Goal: Task Accomplishment & Management: Manage account settings

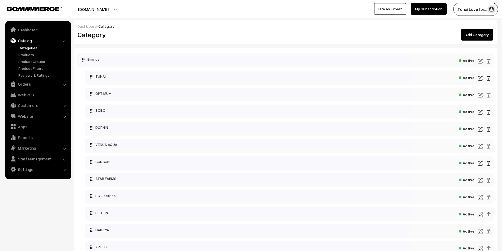
click at [26, 48] on link "Categories" at bounding box center [43, 48] width 52 height 6
click at [25, 54] on link "Products" at bounding box center [43, 55] width 52 height 6
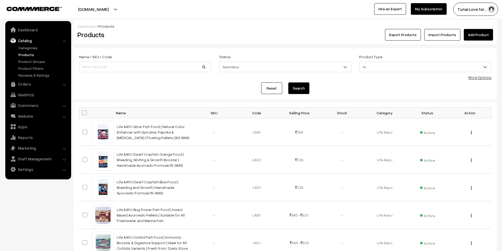
click at [85, 112] on span at bounding box center [84, 113] width 5 height 5
click at [83, 112] on input "checkbox" at bounding box center [80, 112] width 3 height 3
checkbox input "true"
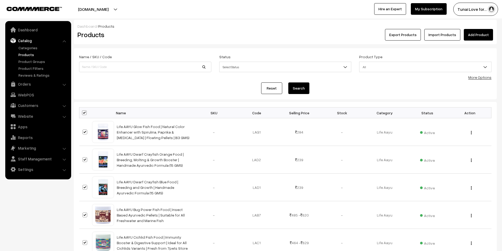
checkbox input "true"
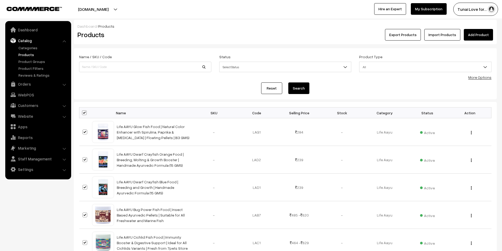
checkbox input "true"
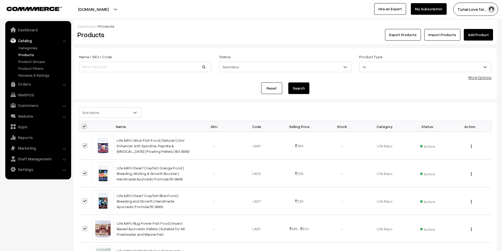
click at [84, 124] on span at bounding box center [84, 126] width 5 height 5
click at [83, 125] on input "checkbox" at bounding box center [80, 126] width 3 height 3
checkbox input "false"
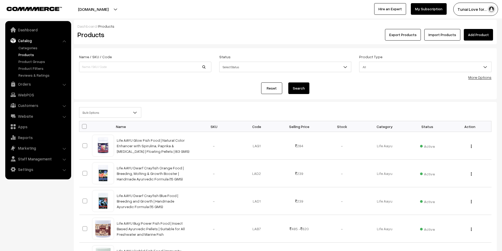
checkbox input "false"
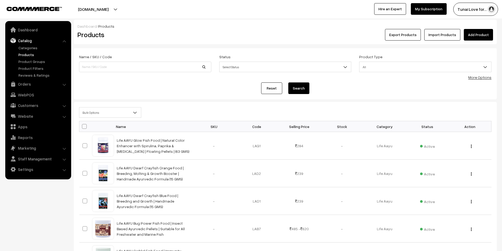
checkbox input "false"
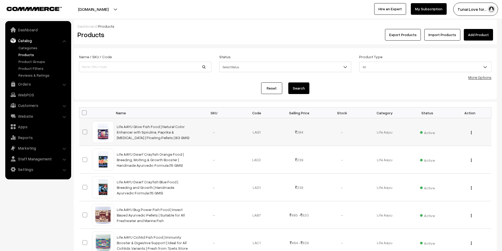
click at [87, 132] on span at bounding box center [85, 132] width 5 height 5
click at [83, 131] on input "checkbox" at bounding box center [81, 128] width 3 height 3
checkbox input "true"
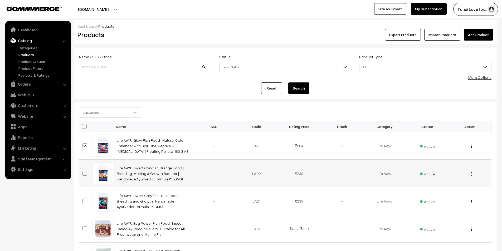
drag, startPoint x: 85, startPoint y: 178, endPoint x: 83, endPoint y: 171, distance: 7.4
click at [84, 177] on td at bounding box center [85, 174] width 13 height 28
click at [83, 171] on span at bounding box center [85, 173] width 5 height 5
click at [83, 171] on input "checkbox" at bounding box center [81, 170] width 3 height 3
checkbox input "true"
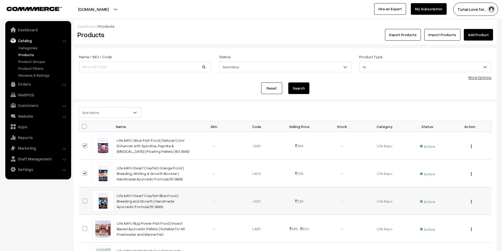
click at [86, 203] on span at bounding box center [85, 201] width 5 height 5
click at [83, 200] on input "checkbox" at bounding box center [81, 197] width 3 height 3
checkbox input "true"
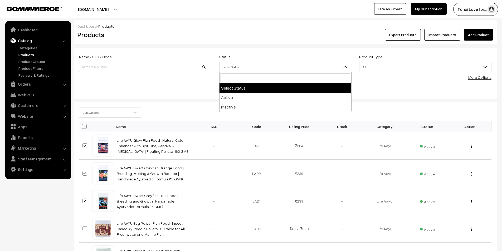
click at [252, 70] on span "Select Status" at bounding box center [286, 67] width 132 height 9
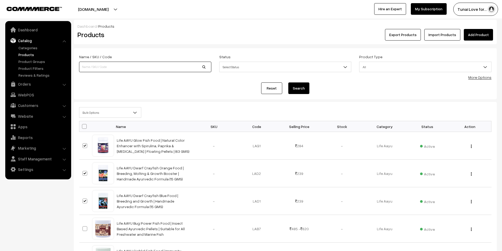
click at [167, 64] on input at bounding box center [145, 67] width 132 height 11
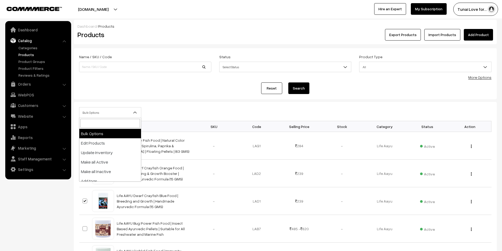
click at [95, 115] on span "Bulk Options" at bounding box center [110, 112] width 62 height 9
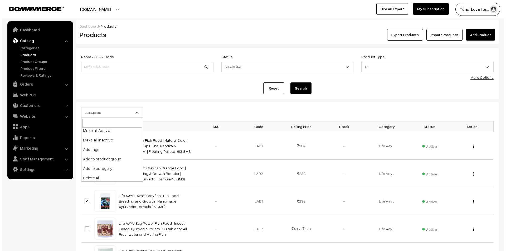
scroll to position [33, 0]
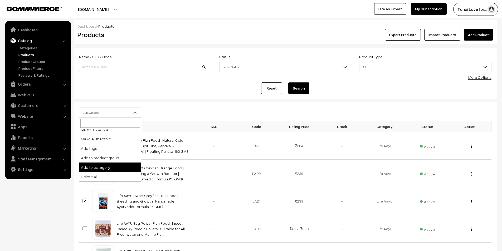
select select "category"
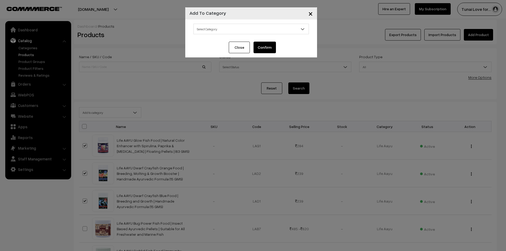
click at [241, 26] on span "Select Category" at bounding box center [251, 29] width 115 height 9
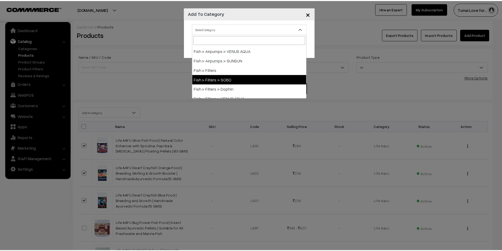
scroll to position [264, 0]
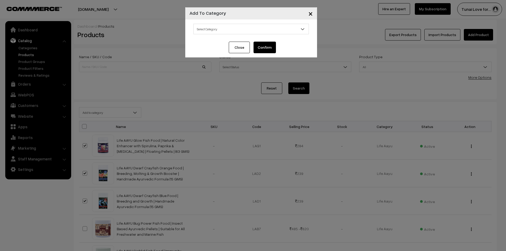
click at [310, 12] on span "×" at bounding box center [311, 13] width 4 height 10
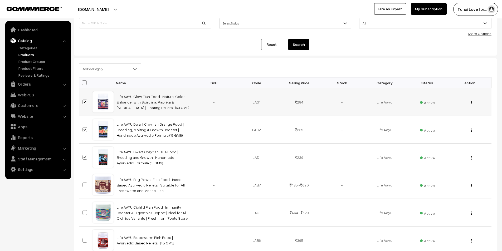
scroll to position [0, 0]
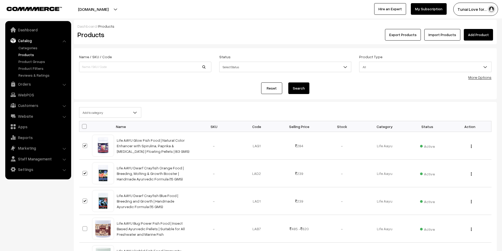
click at [23, 45] on link "Catalog" at bounding box center [38, 40] width 63 height 9
click at [25, 45] on link "Categories" at bounding box center [43, 48] width 52 height 6
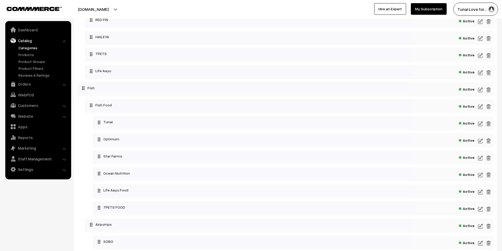
scroll to position [211, 0]
click at [479, 174] on img at bounding box center [480, 174] width 5 height 6
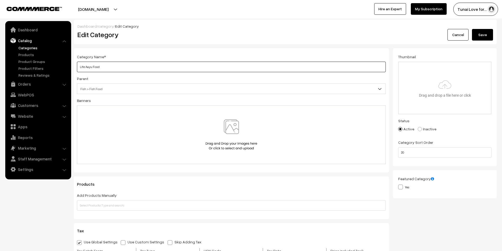
click at [107, 65] on input "Life Aayu Food" at bounding box center [231, 67] width 309 height 11
click at [483, 34] on button "Save" at bounding box center [482, 35] width 21 height 12
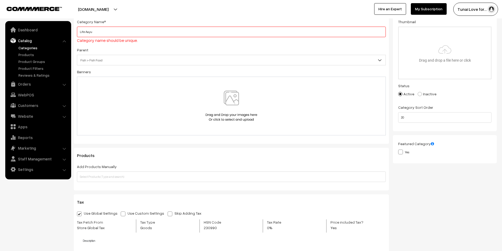
scroll to position [35, 0]
click at [98, 32] on input "Life Aayu" at bounding box center [231, 31] width 309 height 11
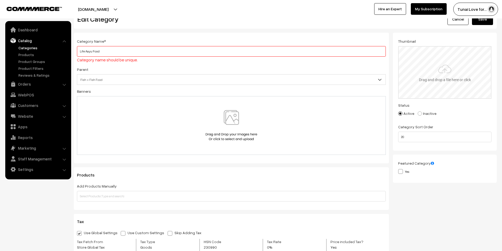
scroll to position [0, 0]
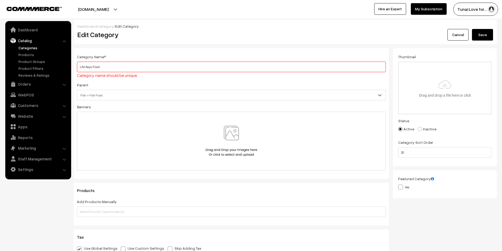
type input "Life Aayu Food"
click at [482, 36] on button "Save" at bounding box center [482, 35] width 21 height 12
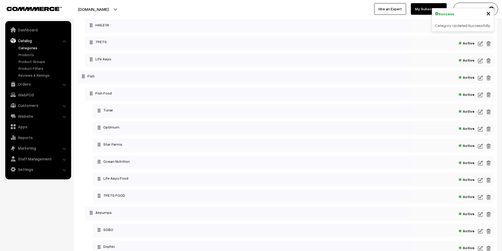
scroll to position [211, 0]
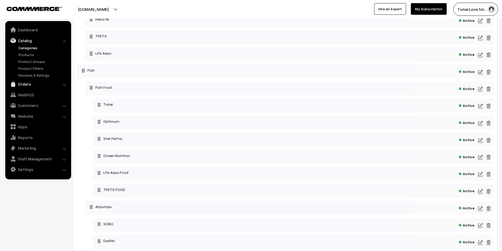
click at [31, 84] on link "Orders" at bounding box center [38, 83] width 63 height 9
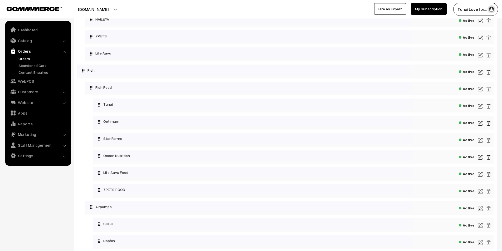
click at [31, 58] on link "Orders" at bounding box center [43, 59] width 52 height 6
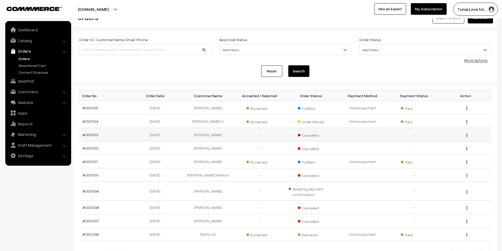
scroll to position [26, 0]
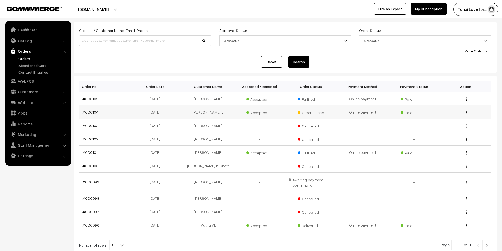
click at [96, 112] on link "#OD0104" at bounding box center [91, 112] width 16 height 4
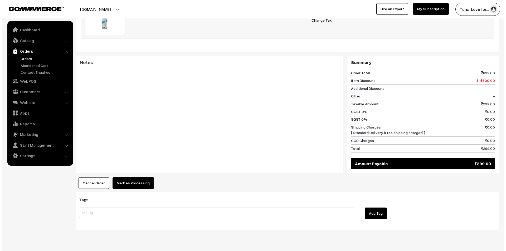
scroll to position [197, 0]
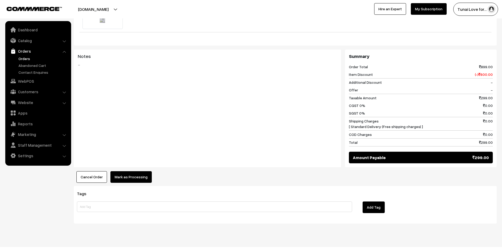
click at [130, 171] on button "Mark as Processing" at bounding box center [131, 177] width 41 height 12
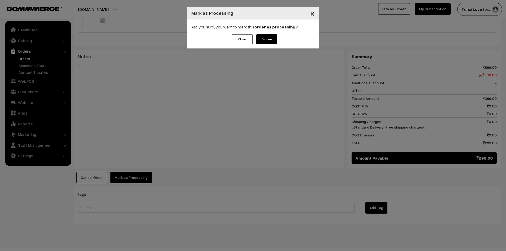
click at [263, 39] on button "Confirm" at bounding box center [266, 39] width 21 height 10
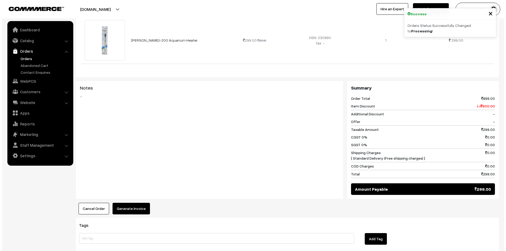
scroll to position [197, 0]
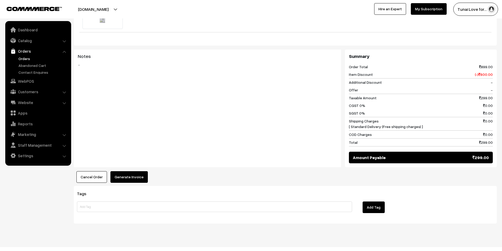
click at [120, 171] on button "Generate Invoice" at bounding box center [129, 177] width 37 height 12
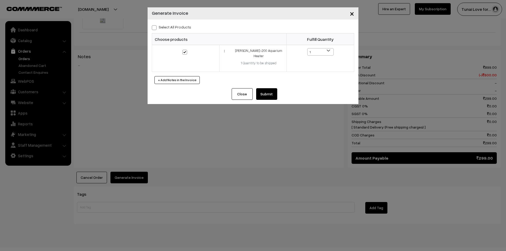
click at [270, 89] on button "Submit" at bounding box center [266, 94] width 21 height 12
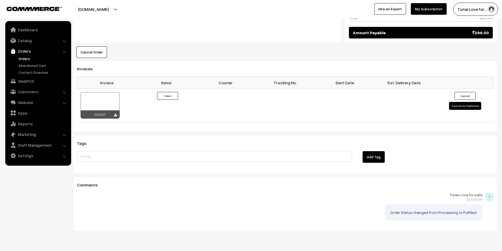
scroll to position [329, 0]
